Goal: Task Accomplishment & Management: Manage account settings

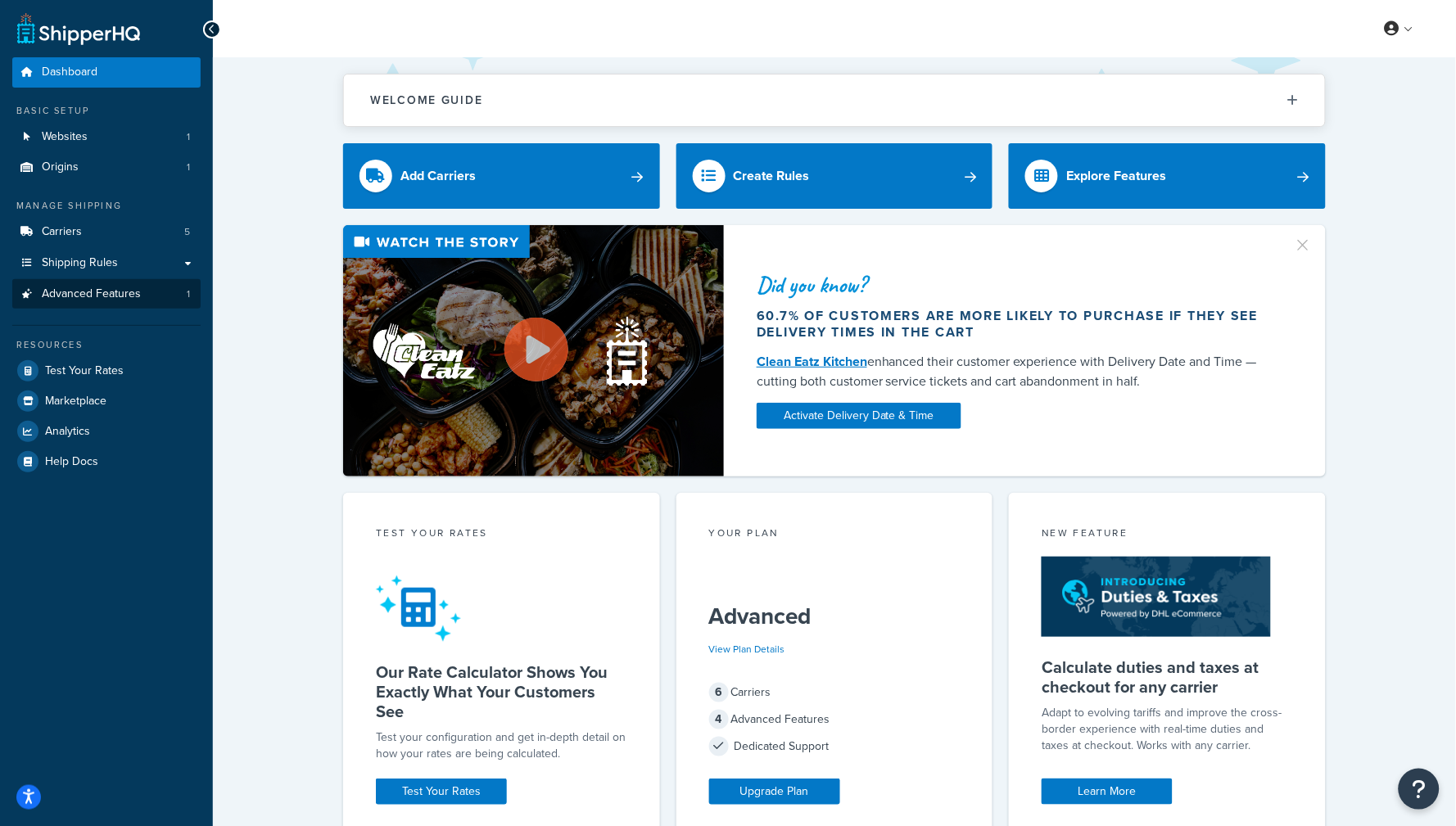
click at [106, 297] on span "Advanced Features" at bounding box center [92, 294] width 99 height 14
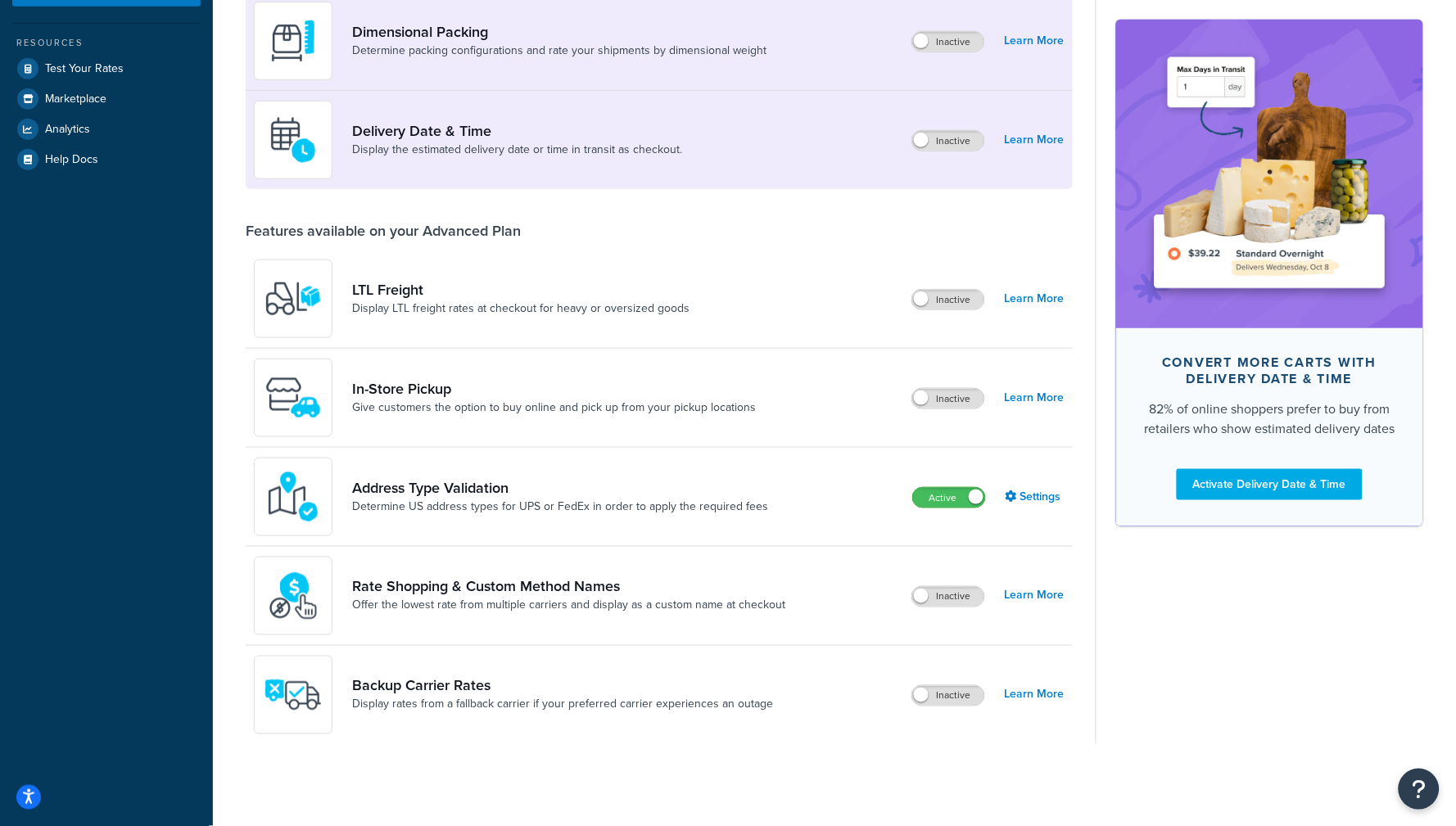
scroll to position [301, 0]
click at [1042, 490] on link "Settings" at bounding box center [1035, 498] width 59 height 23
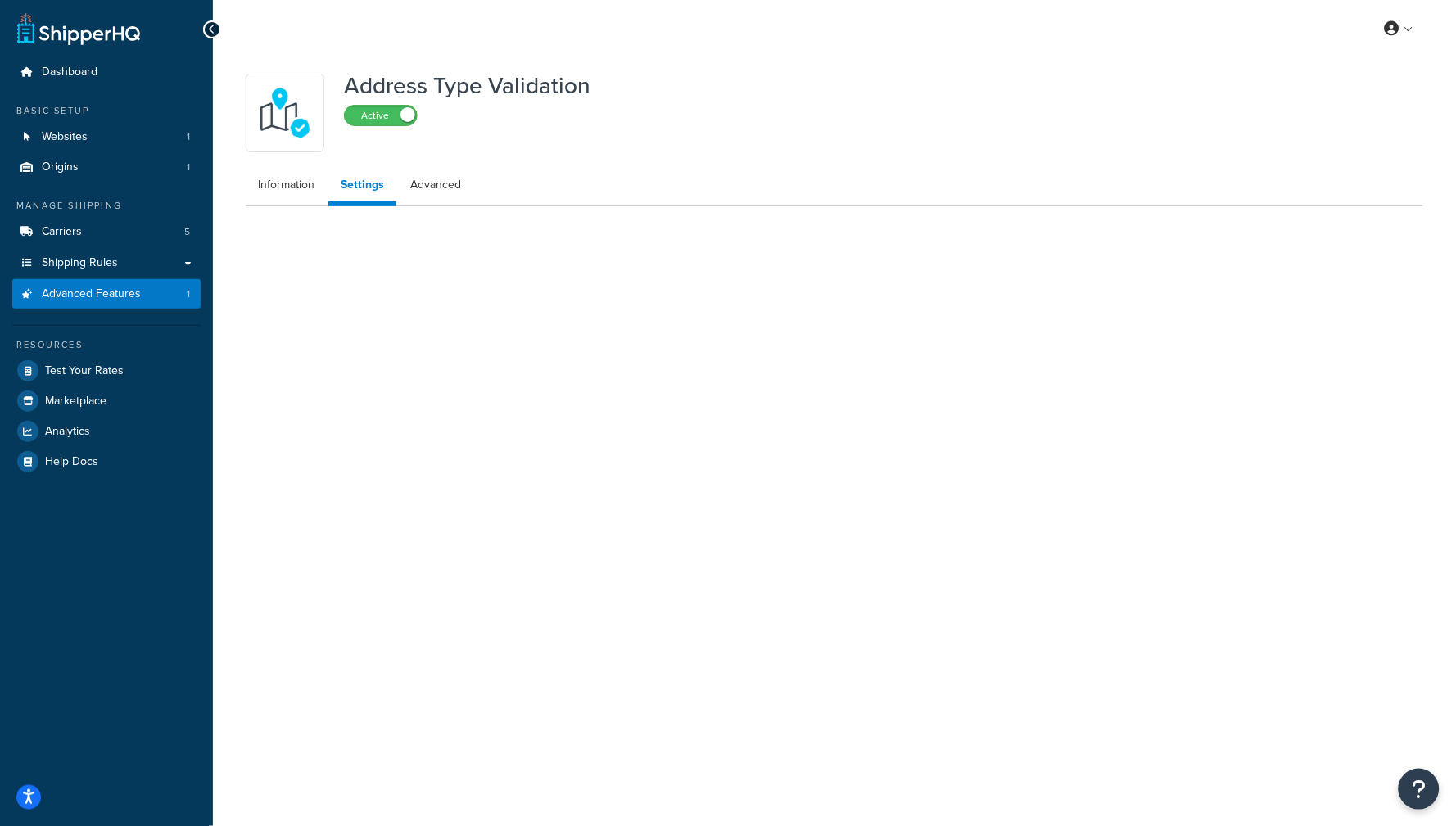
select select "165323"
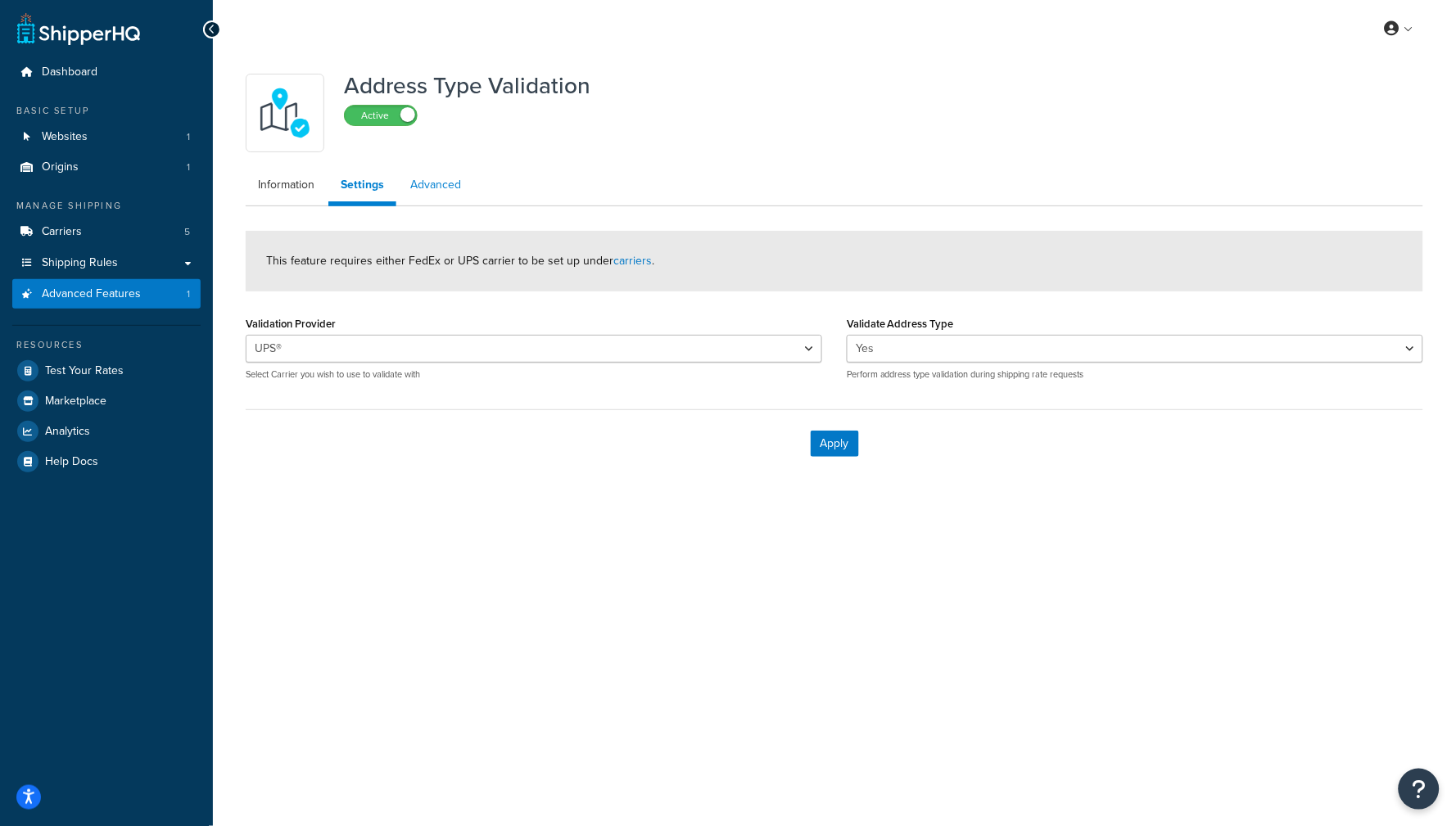
click at [442, 187] on link "Advanced" at bounding box center [435, 185] width 76 height 33
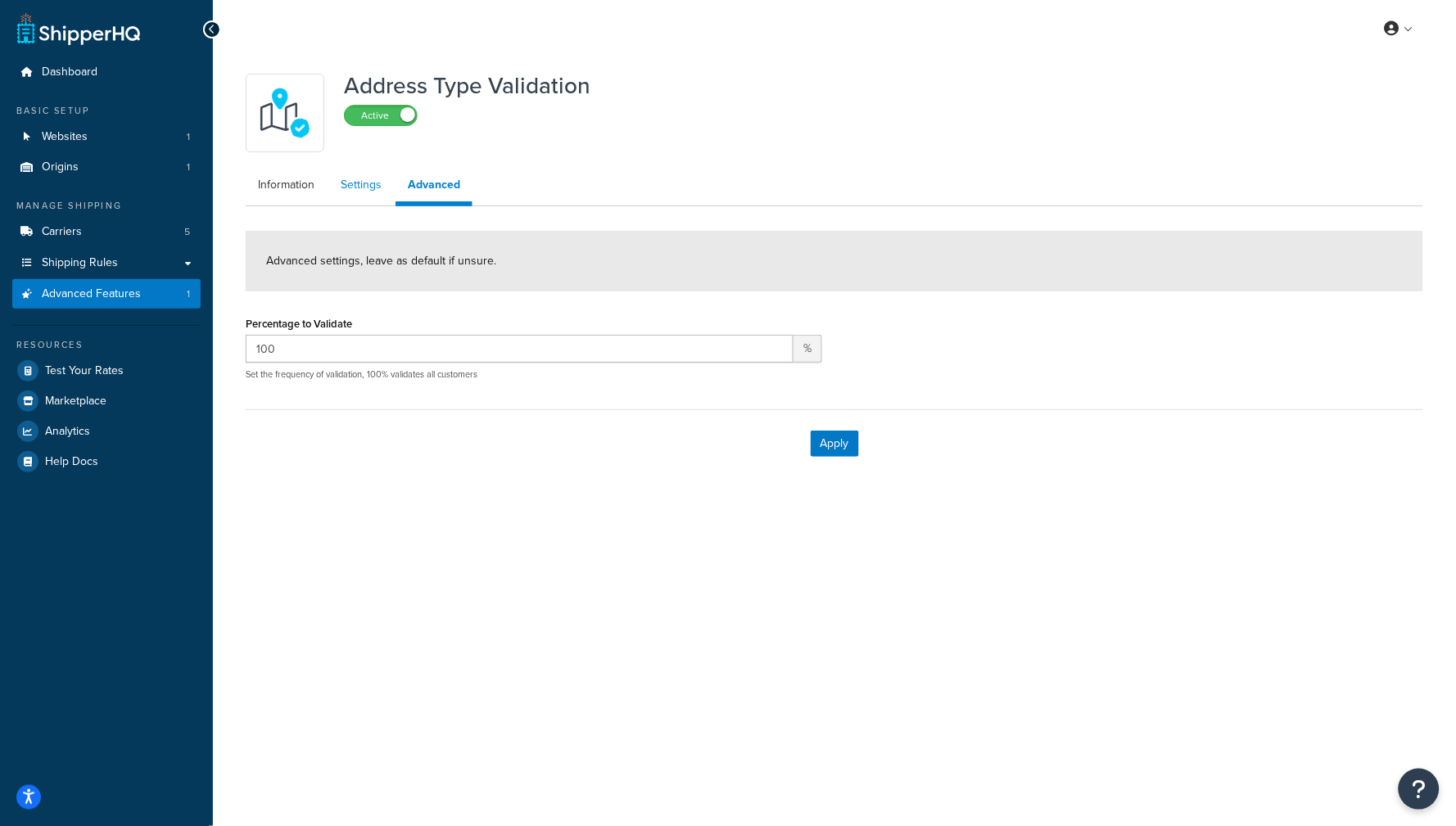
click at [373, 183] on link "Settings" at bounding box center [361, 185] width 66 height 33
select select "165323"
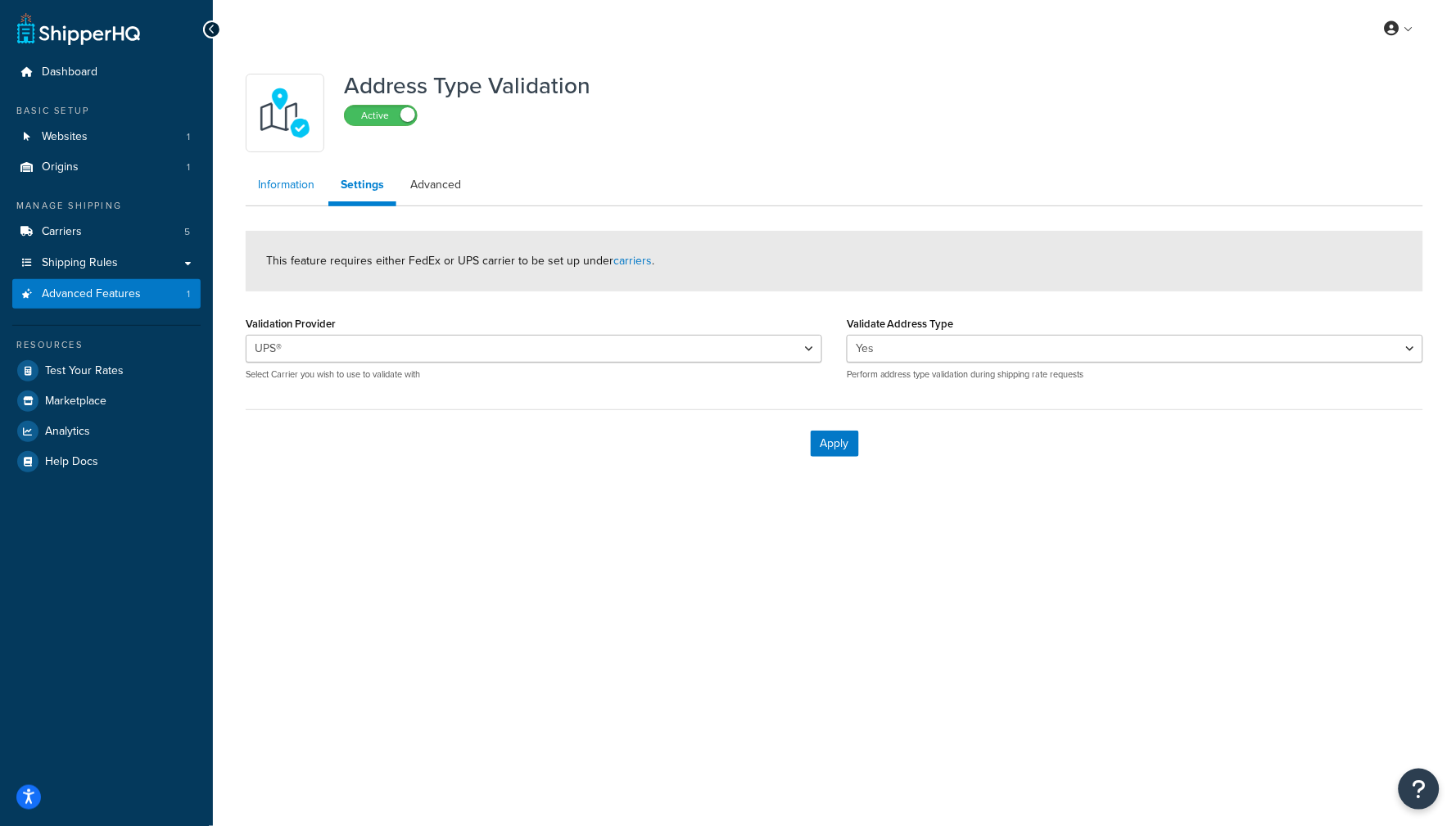
click at [271, 187] on link "Information" at bounding box center [286, 185] width 81 height 33
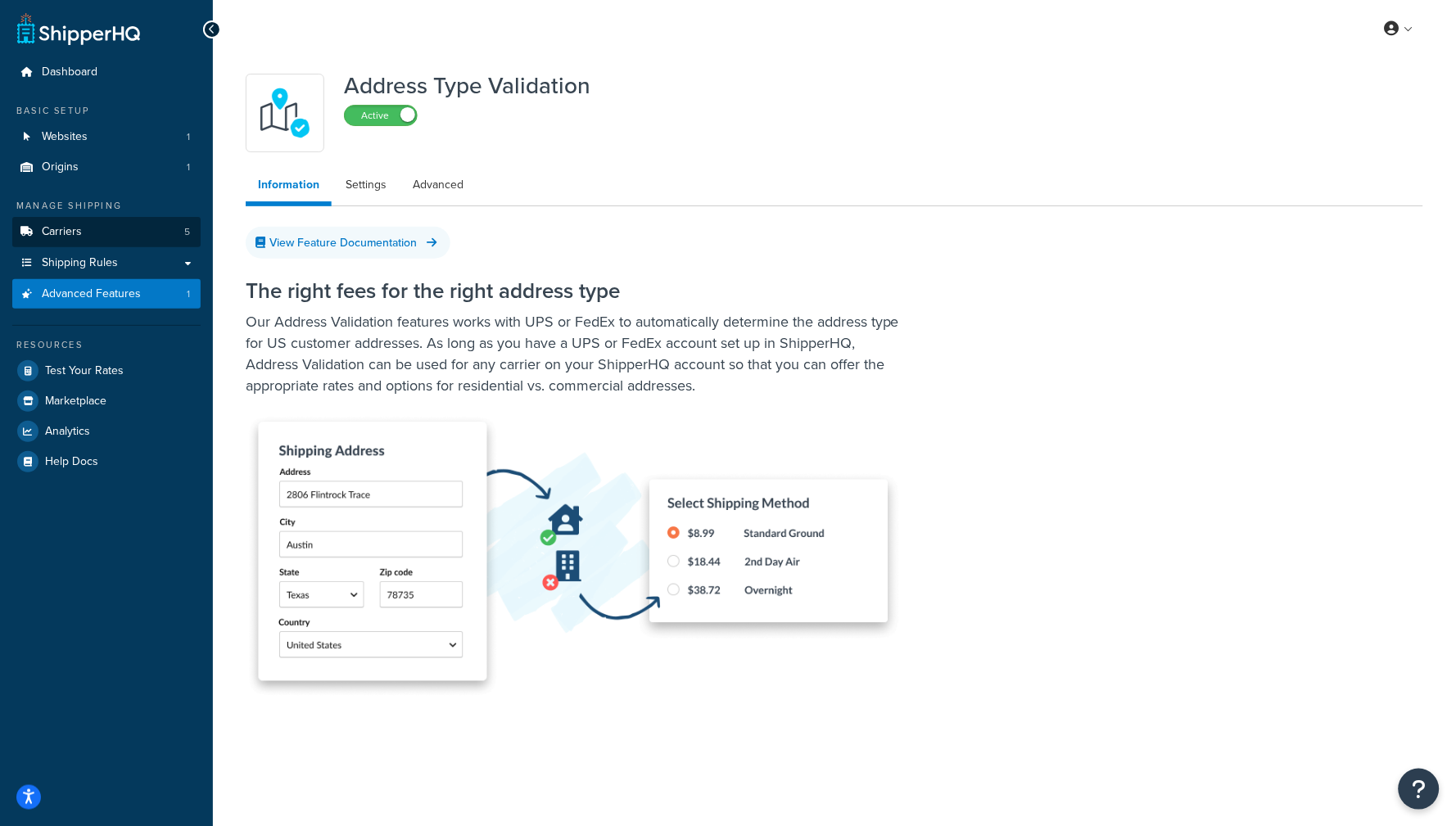
click at [104, 221] on link "Carriers 5" at bounding box center [106, 232] width 188 height 31
